Goal: Task Accomplishment & Management: Manage account settings

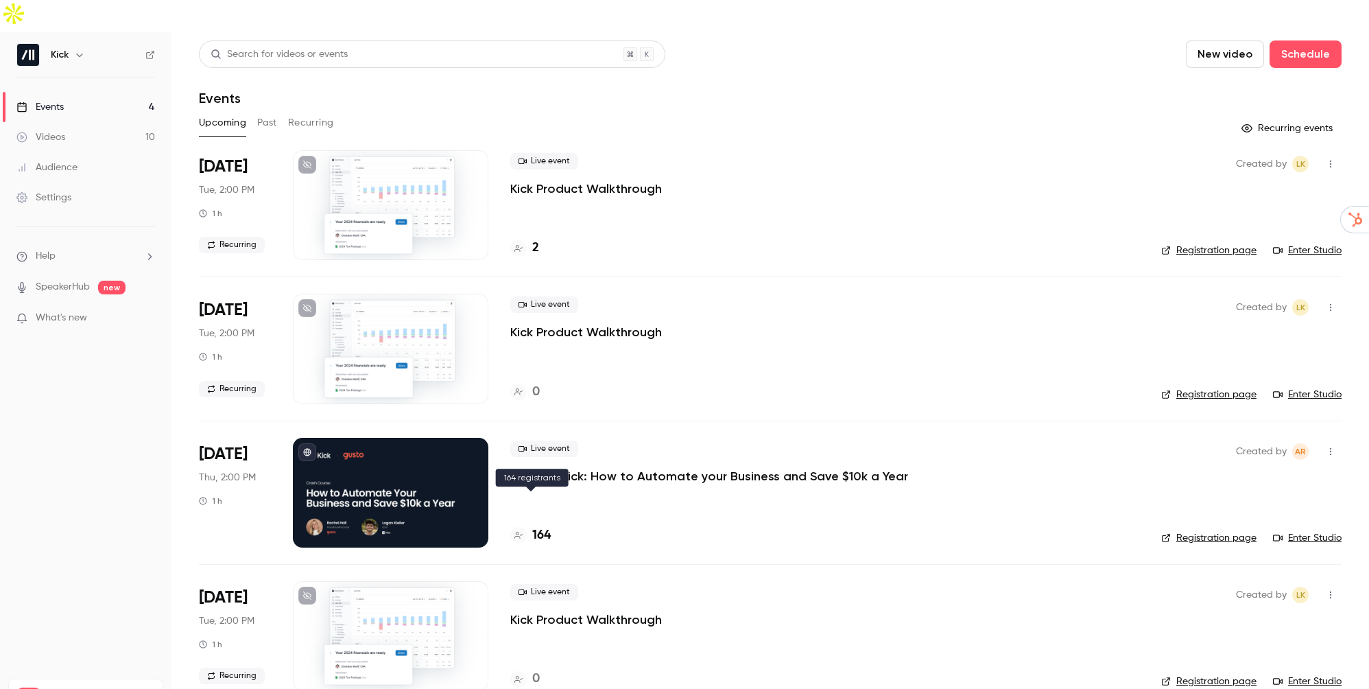
click at [540, 526] on h4 "164" at bounding box center [541, 535] width 19 height 19
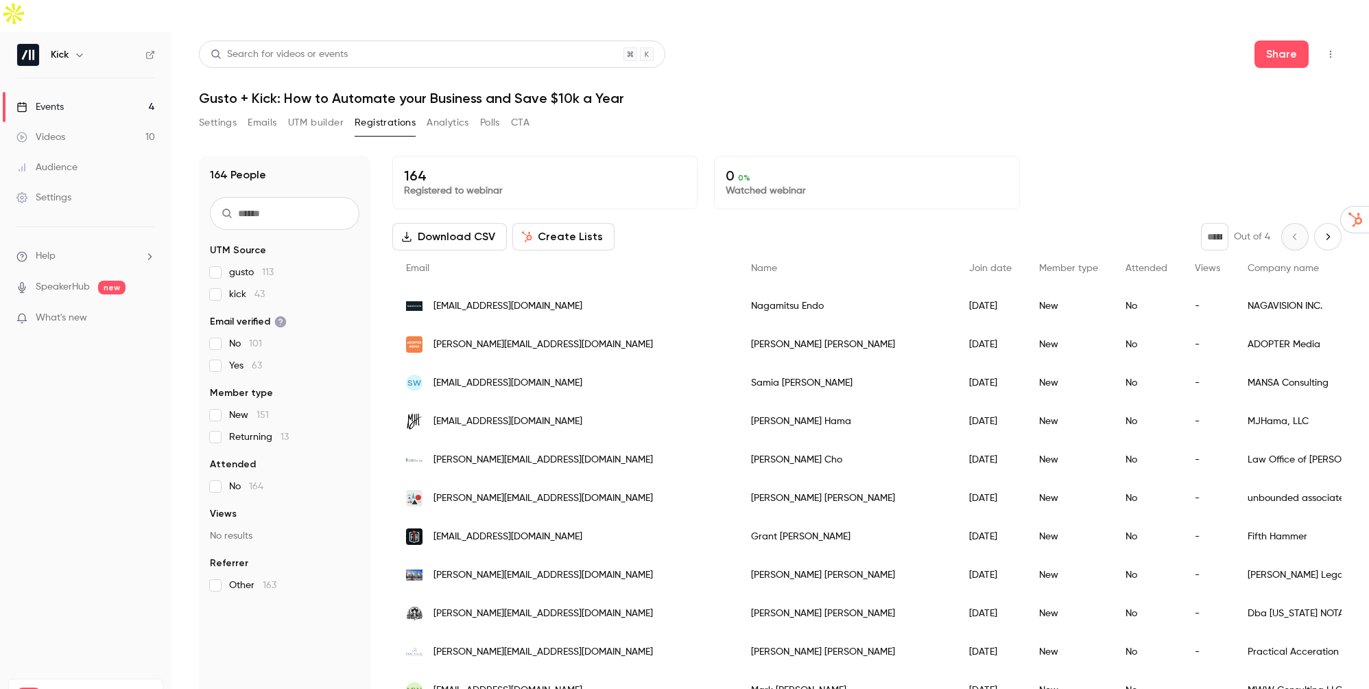
click at [81, 92] on link "Events 4" at bounding box center [85, 107] width 171 height 30
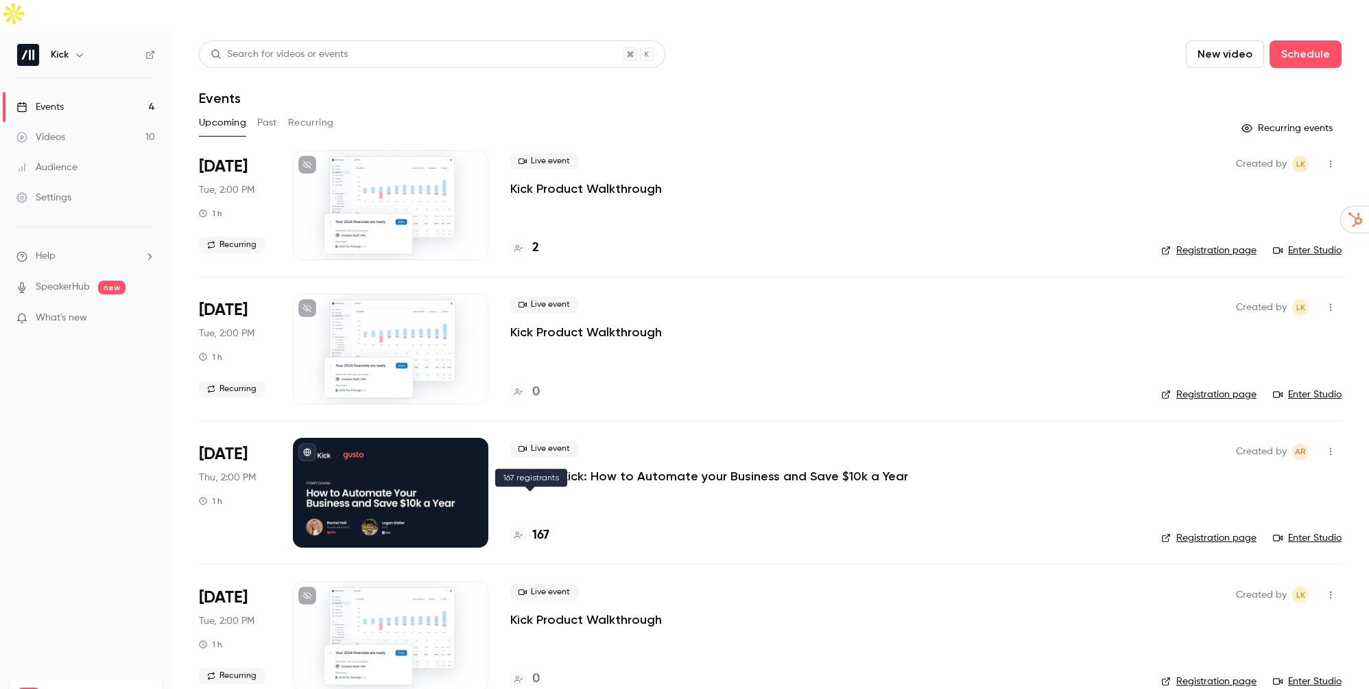
click at [532, 526] on div "167" at bounding box center [529, 535] width 39 height 19
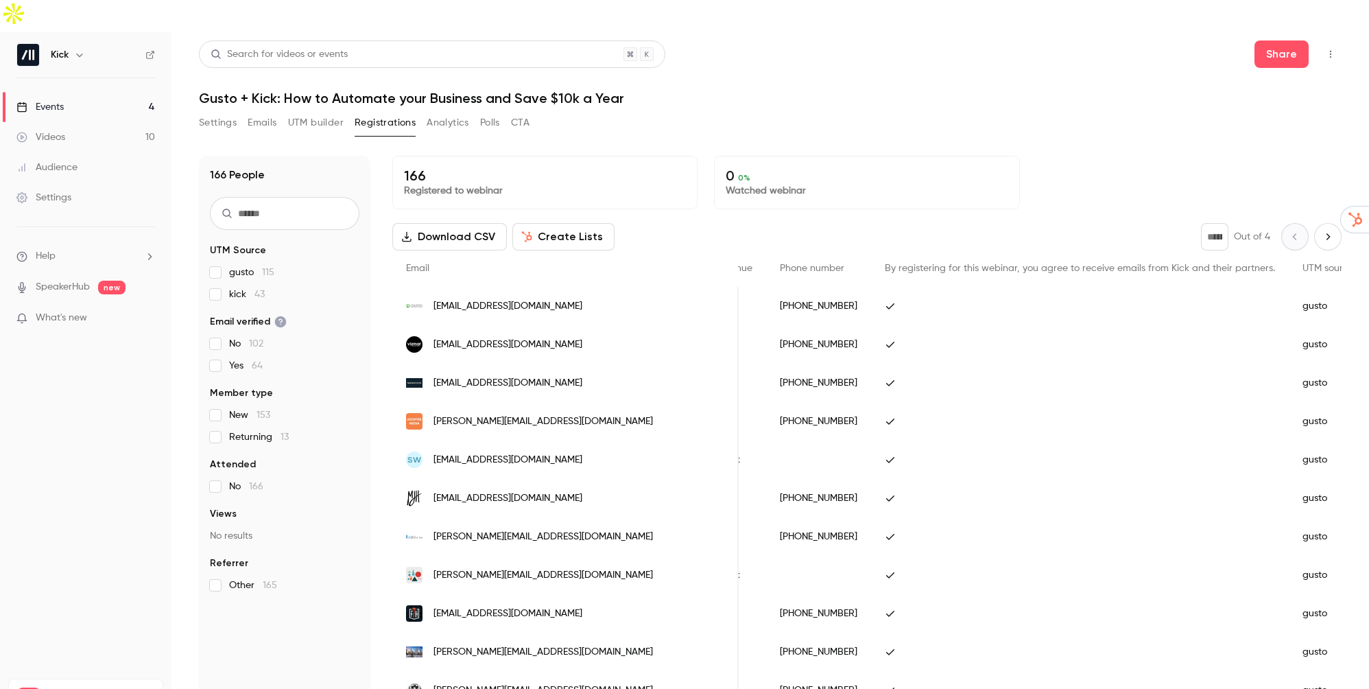
click at [48, 100] on div "Events" at bounding box center [39, 107] width 47 height 14
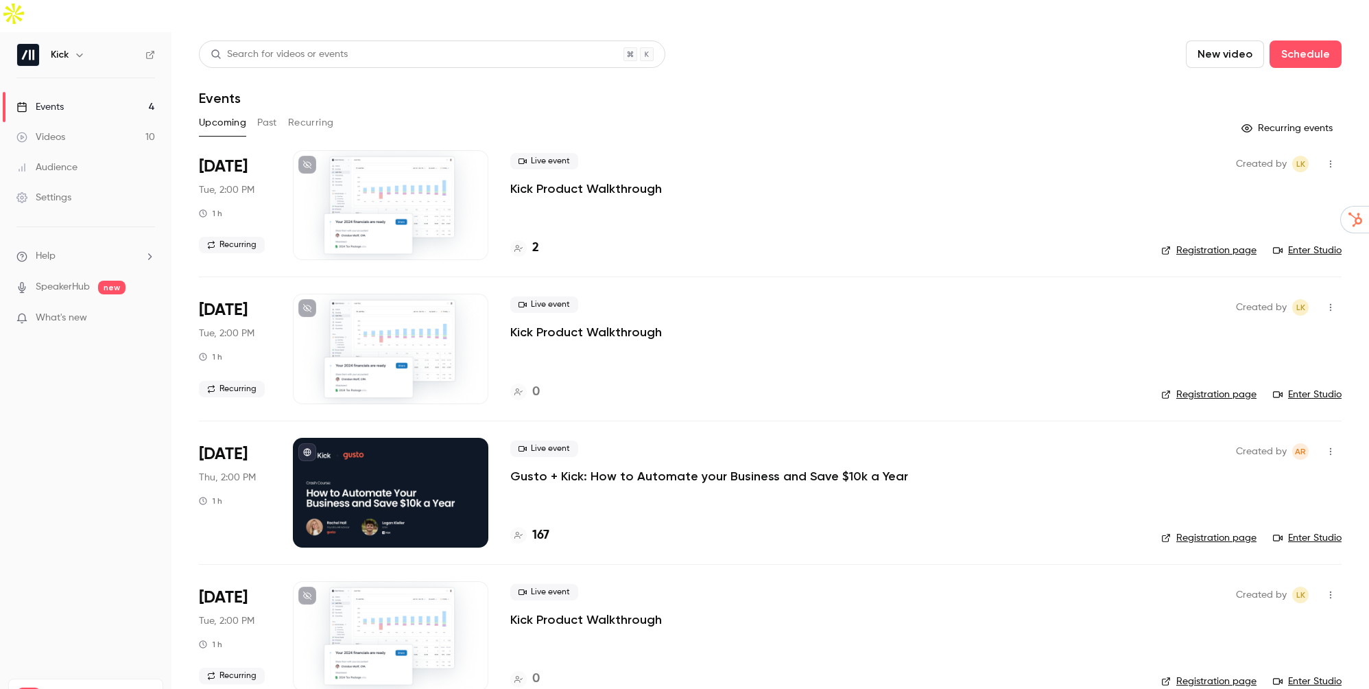
click at [69, 688] on span "Plan usage" at bounding box center [102, 695] width 106 height 11
click at [74, 688] on span "Plan usage" at bounding box center [102, 695] width 106 height 11
click at [60, 182] on link "Settings" at bounding box center [85, 197] width 171 height 30
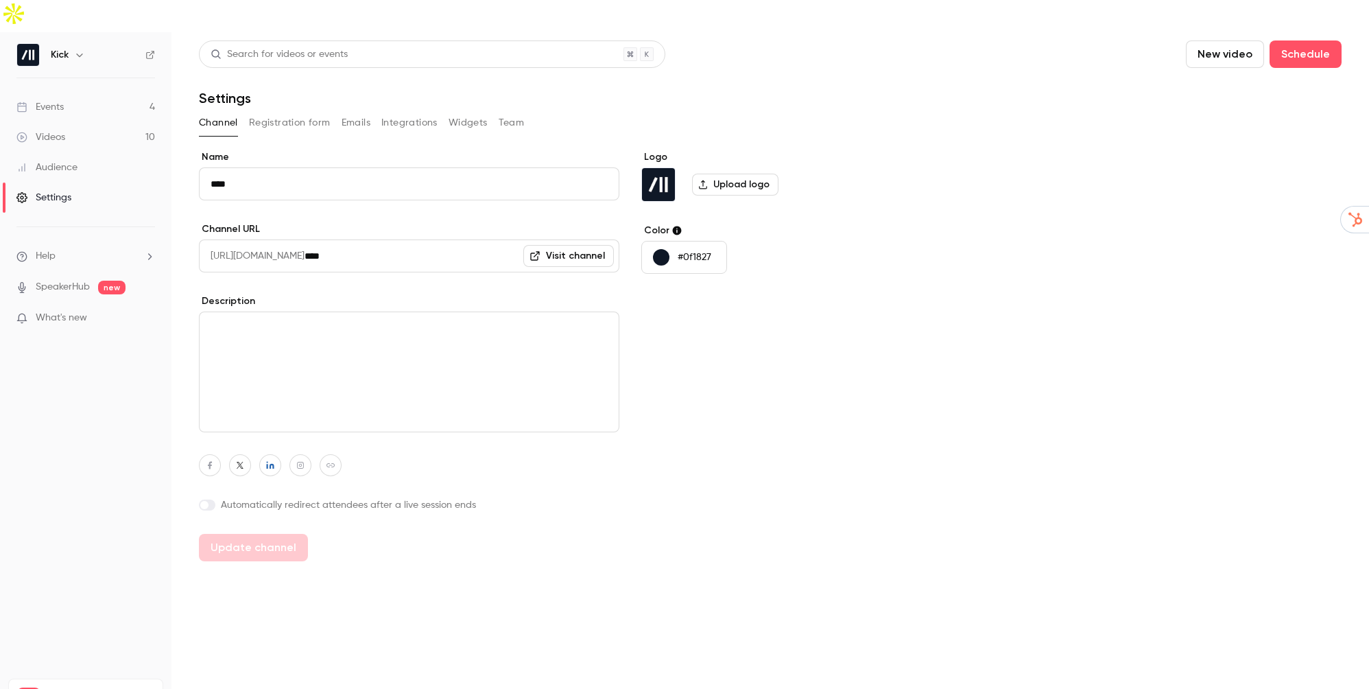
click at [60, 688] on span "Plan usage" at bounding box center [102, 695] width 106 height 11
click at [76, 49] on icon "button" at bounding box center [79, 54] width 11 height 11
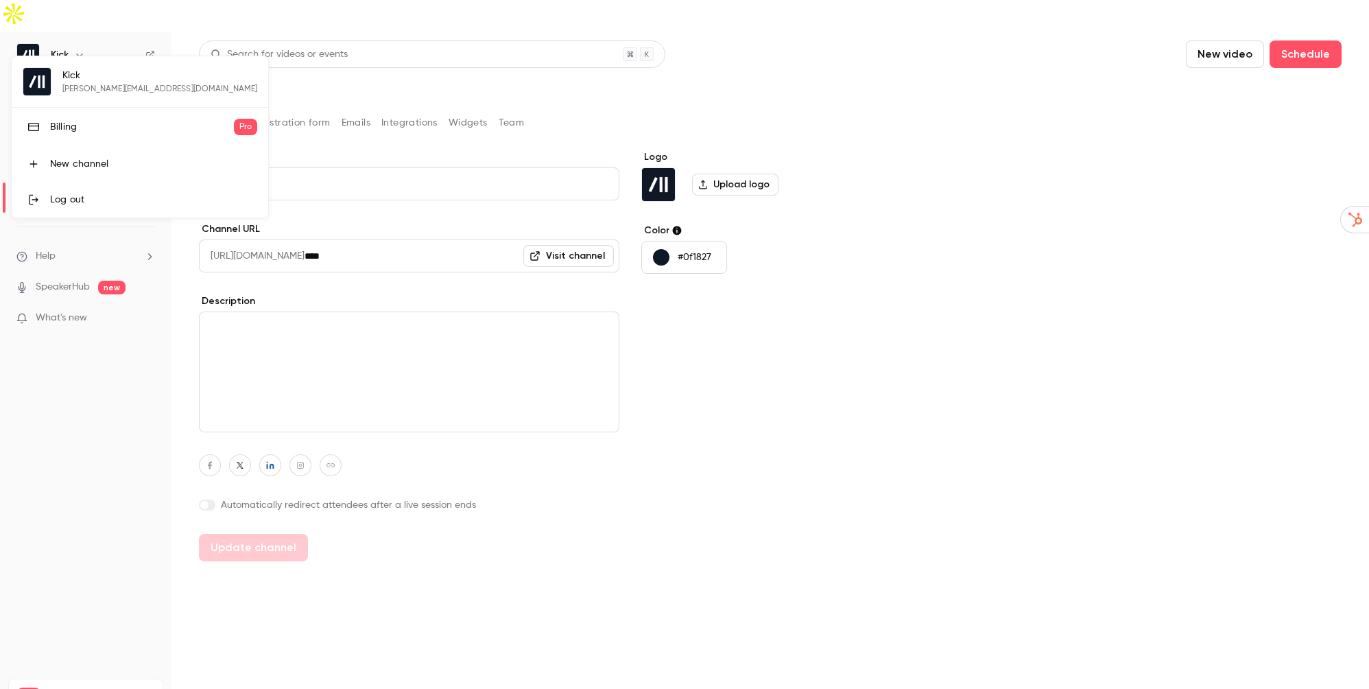
click at [88, 132] on link "Billing Pro" at bounding box center [140, 127] width 257 height 38
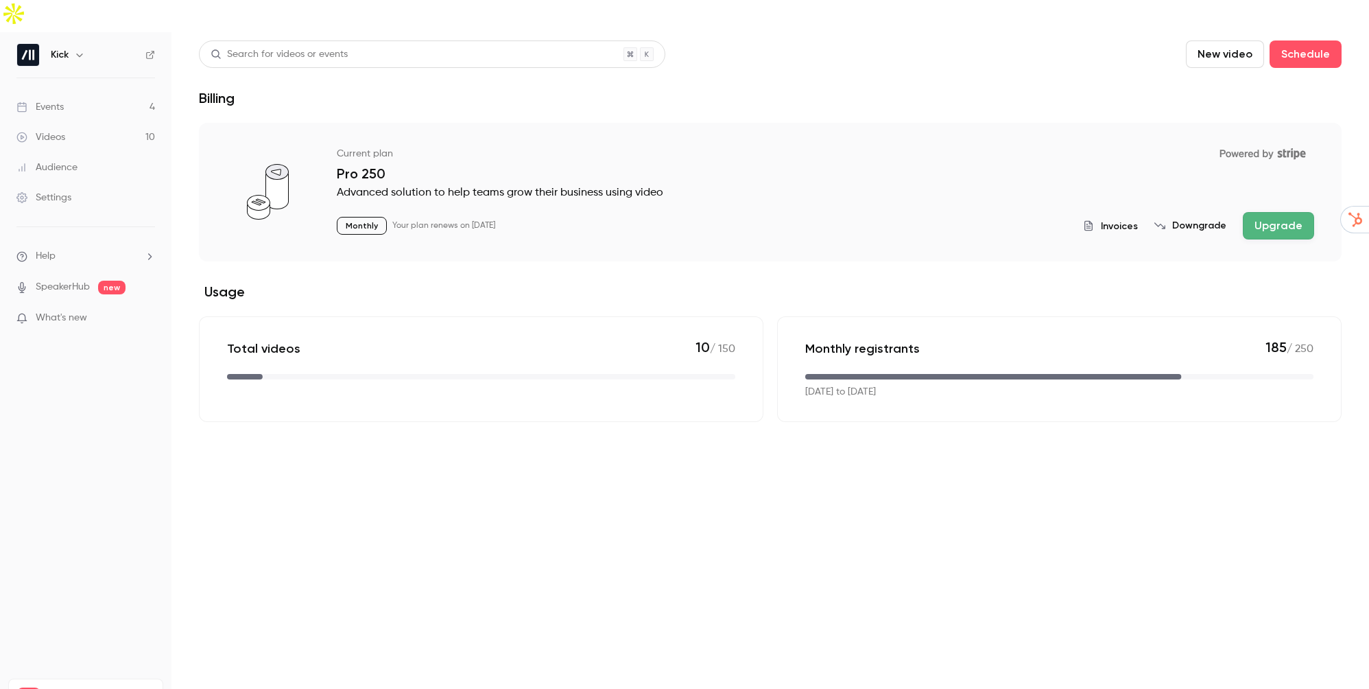
drag, startPoint x: 1304, startPoint y: 363, endPoint x: 994, endPoint y: 314, distance: 313.8
click at [994, 316] on div "Monthly registrants 185 / 250 Aug 22, 2025 to Sep 22, 2025" at bounding box center [1059, 369] width 564 height 106
click at [1291, 207] on div "Current plan Powered by Stripe Pro 250 Advanced solution to help teams grow the…" at bounding box center [770, 192] width 1143 height 139
click at [1287, 212] on button "Upgrade" at bounding box center [1278, 225] width 71 height 27
click at [60, 92] on link "Events 4" at bounding box center [85, 107] width 171 height 30
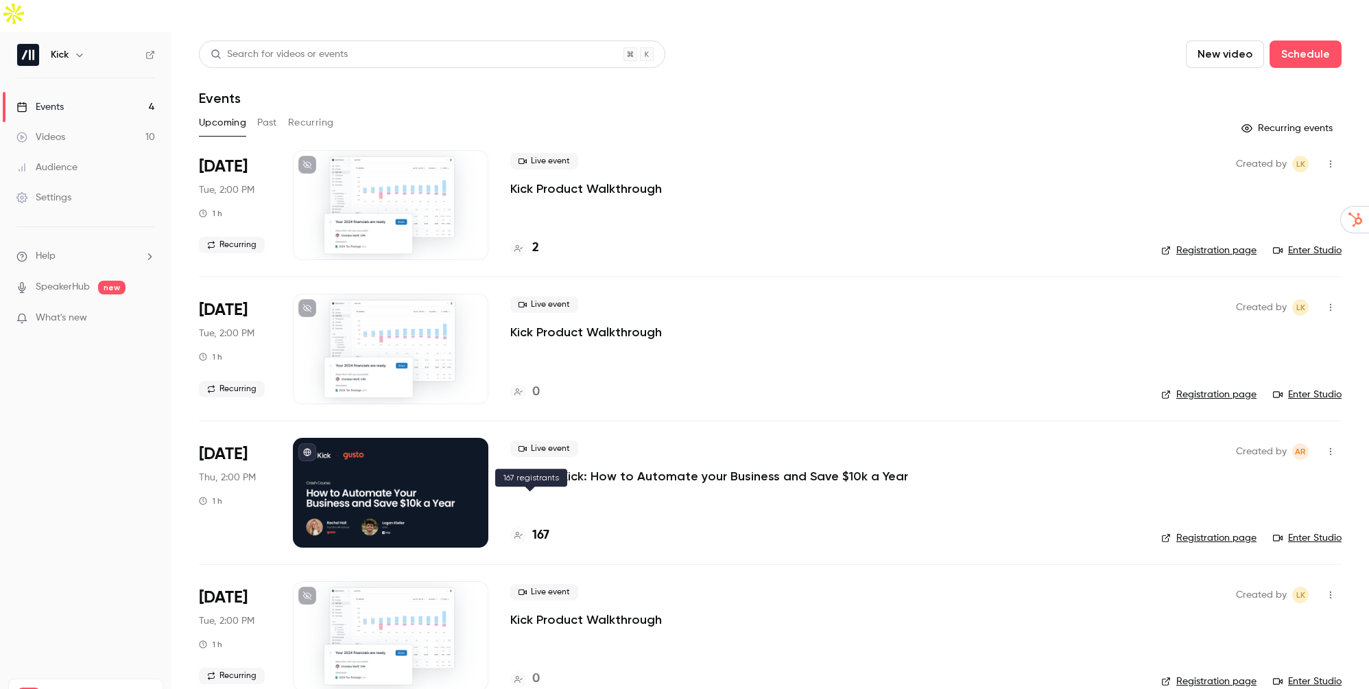
click at [544, 526] on h4 "167" at bounding box center [540, 535] width 17 height 19
